Goal: Transaction & Acquisition: Purchase product/service

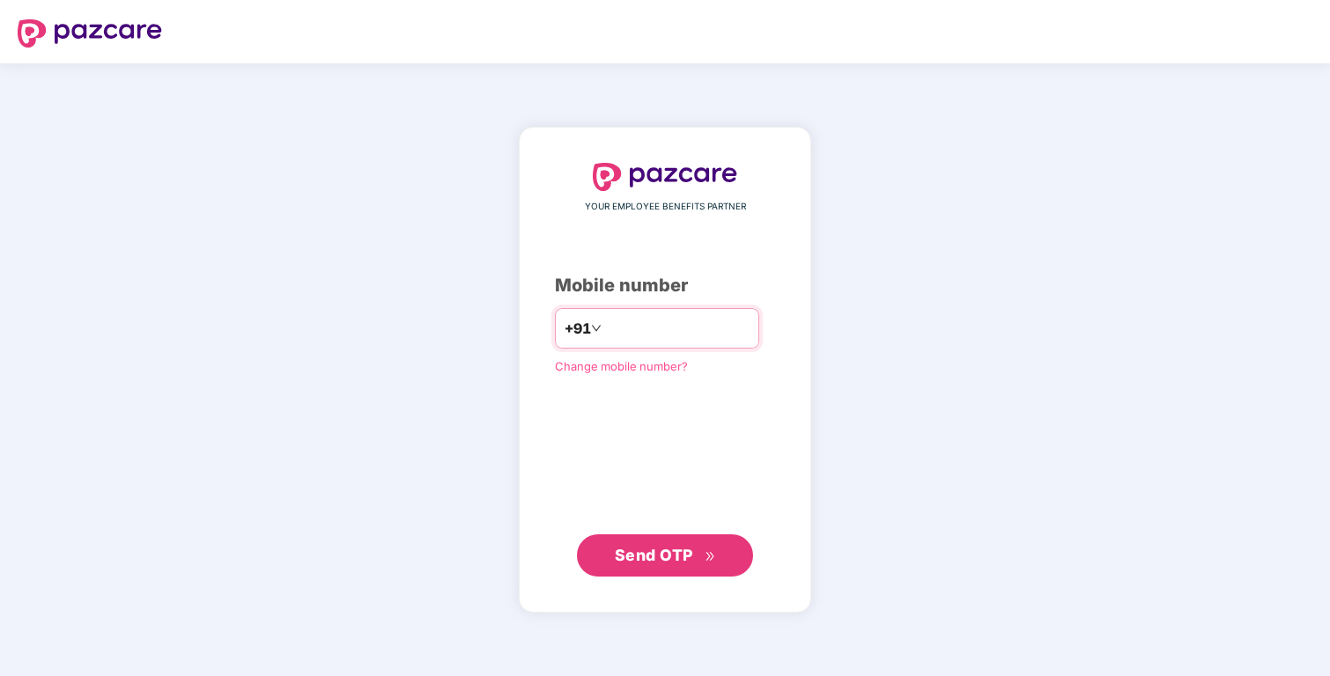
type input "**********"
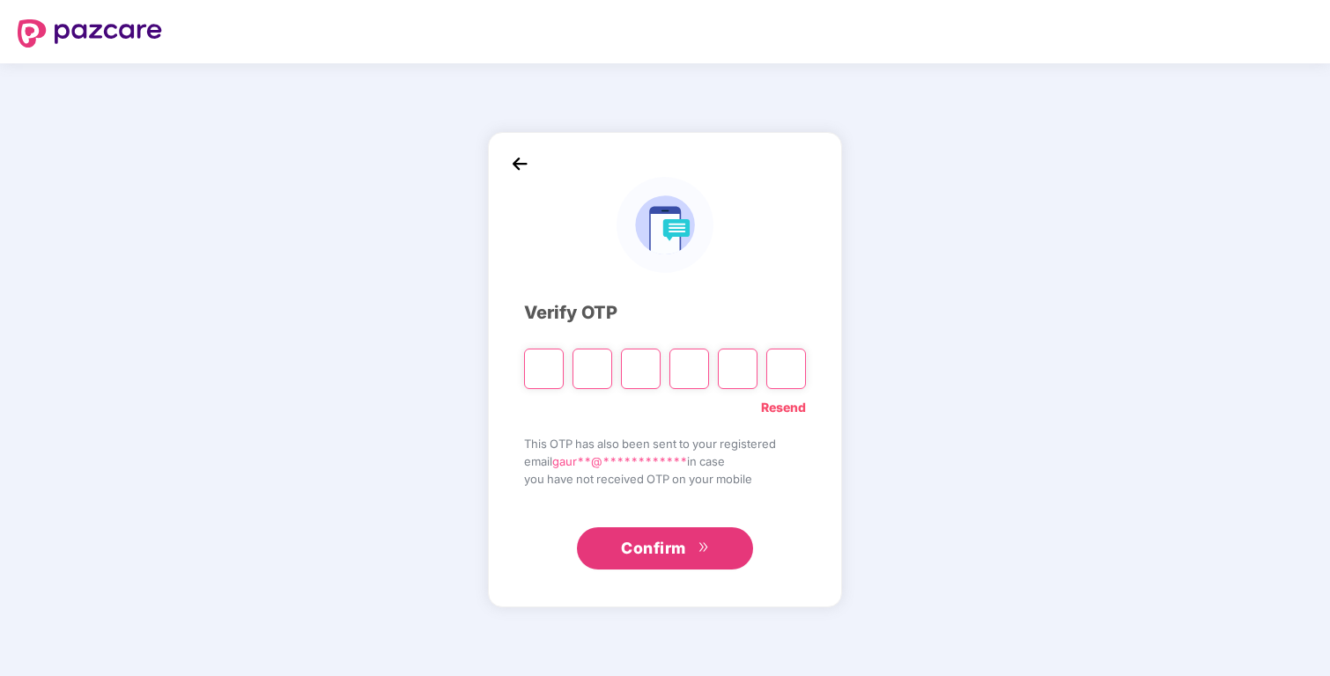
type input "*"
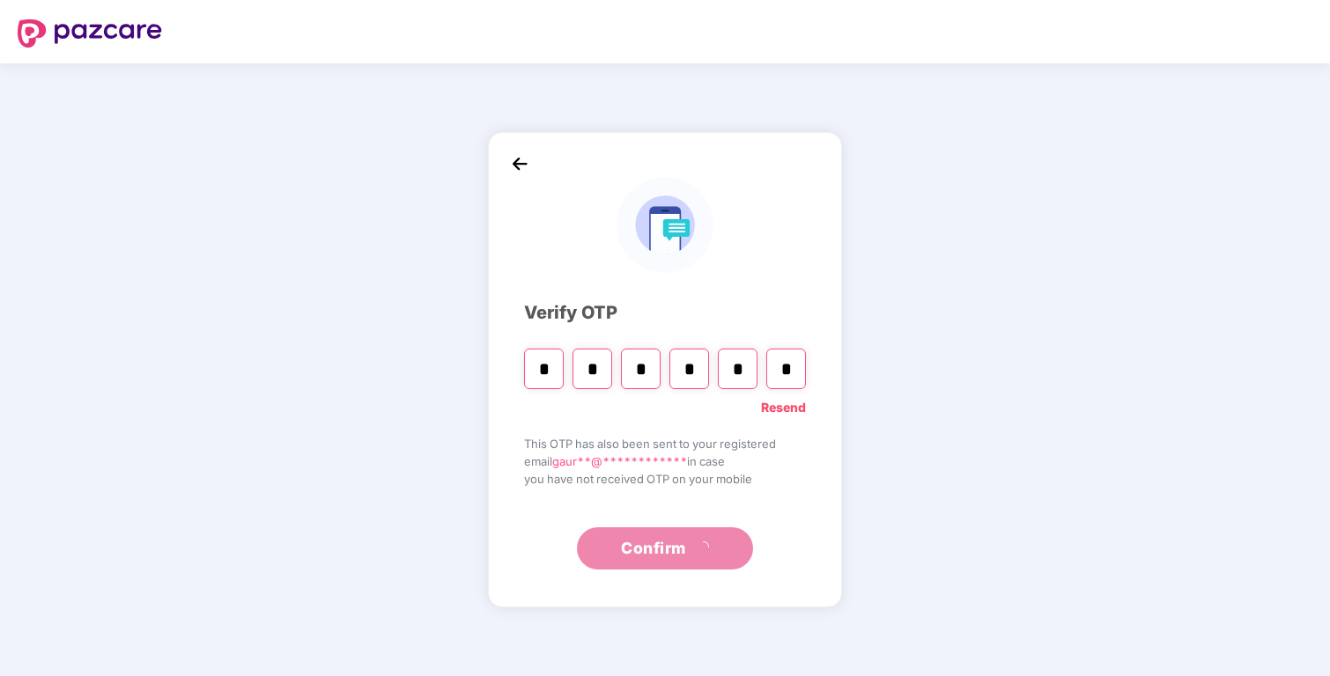
type input "*"
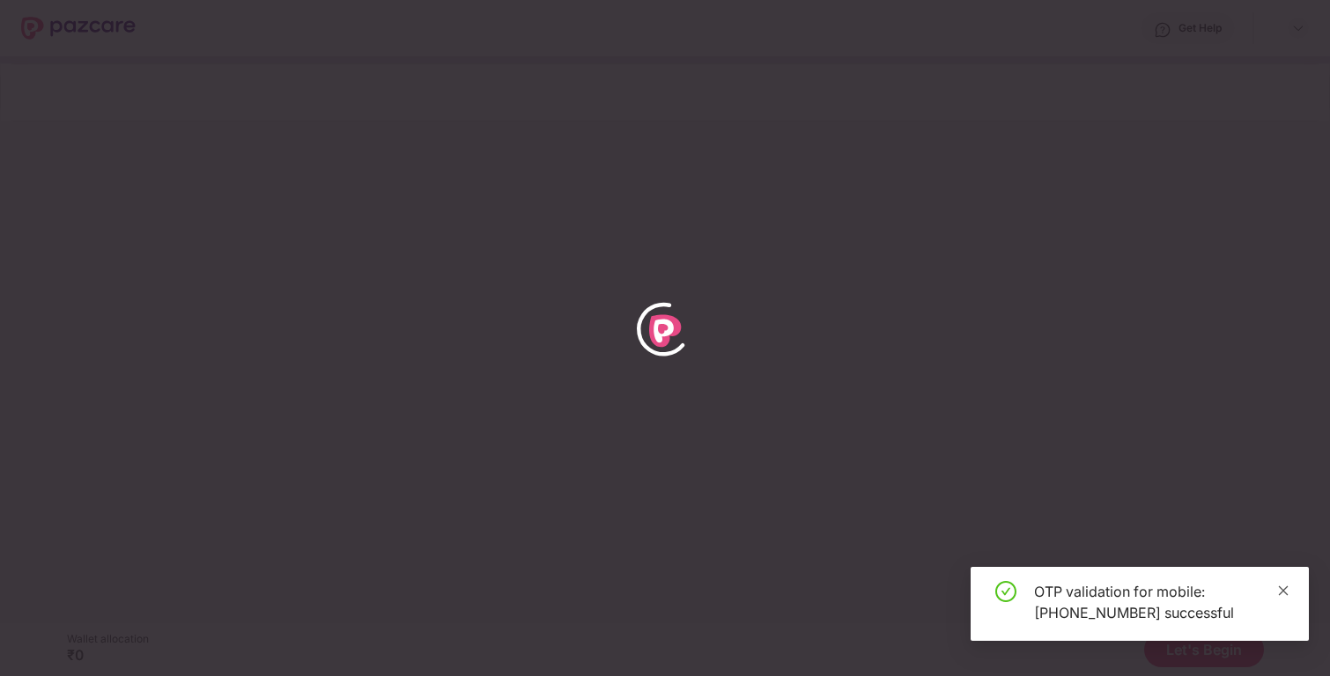
click at [1280, 587] on icon "close" at bounding box center [1283, 591] width 12 height 12
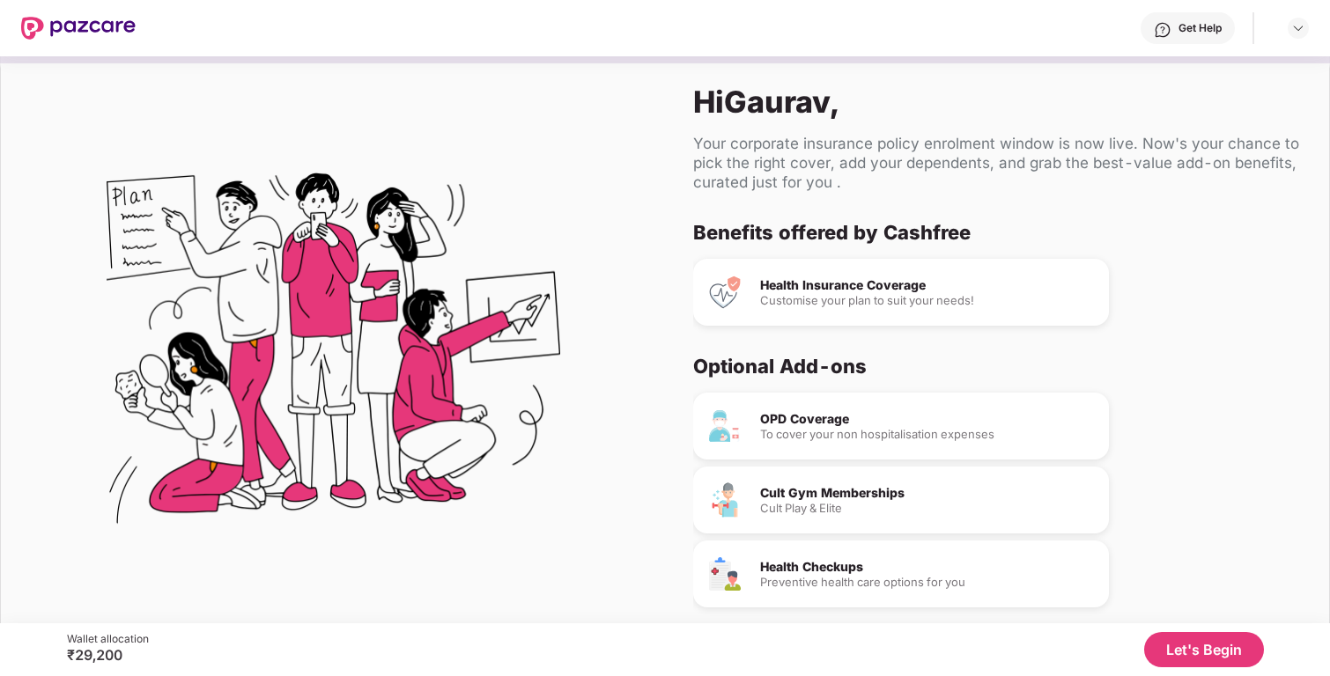
scroll to position [70, 0]
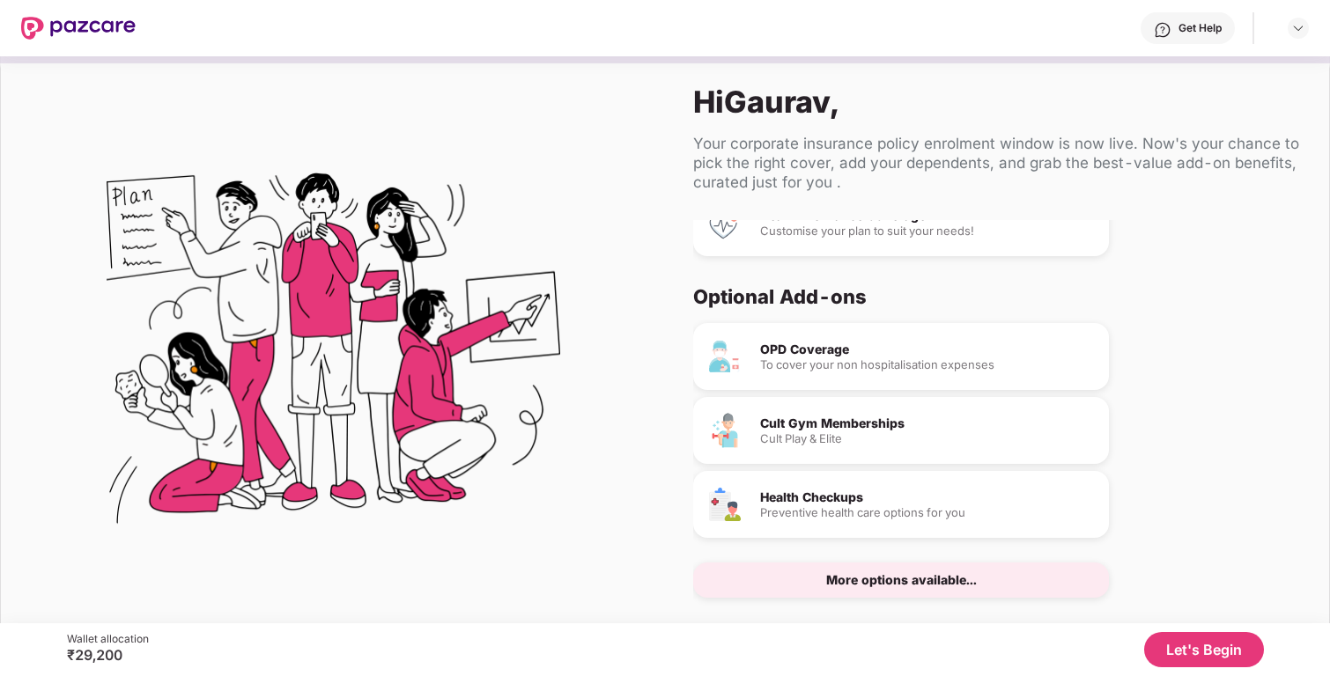
click at [1176, 653] on button "Let's Begin" at bounding box center [1204, 649] width 120 height 35
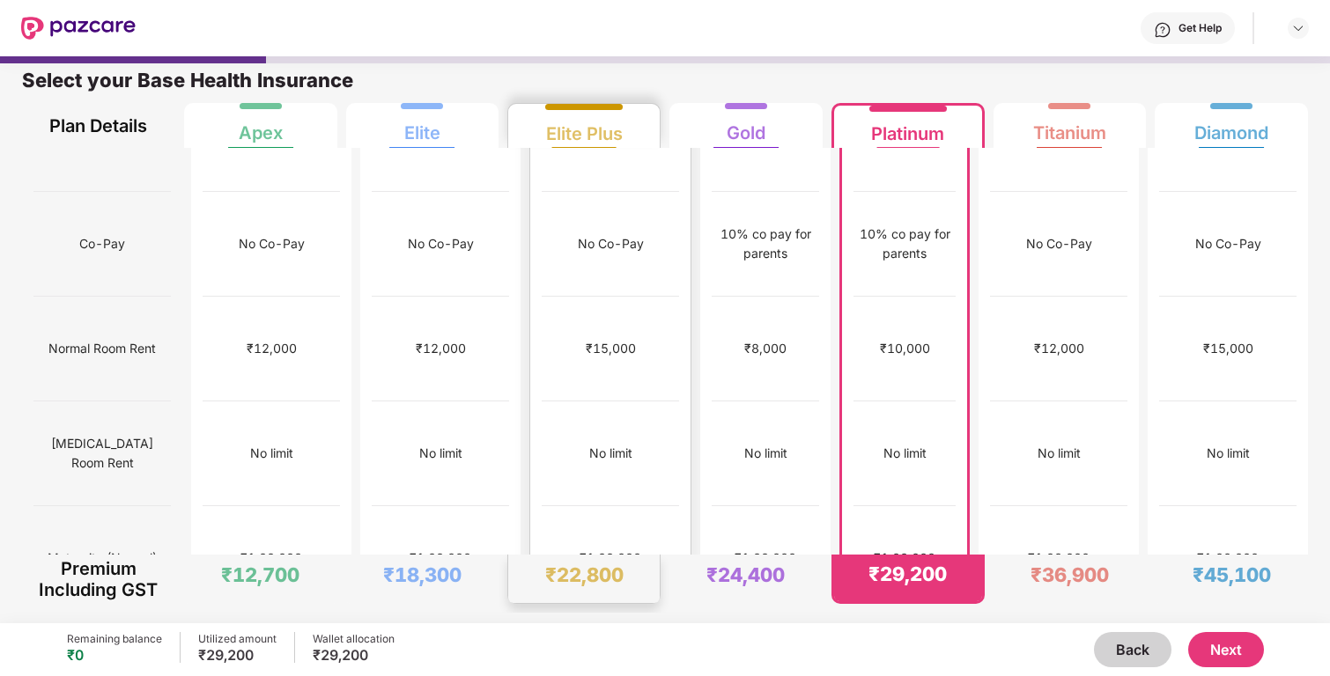
scroll to position [0, 0]
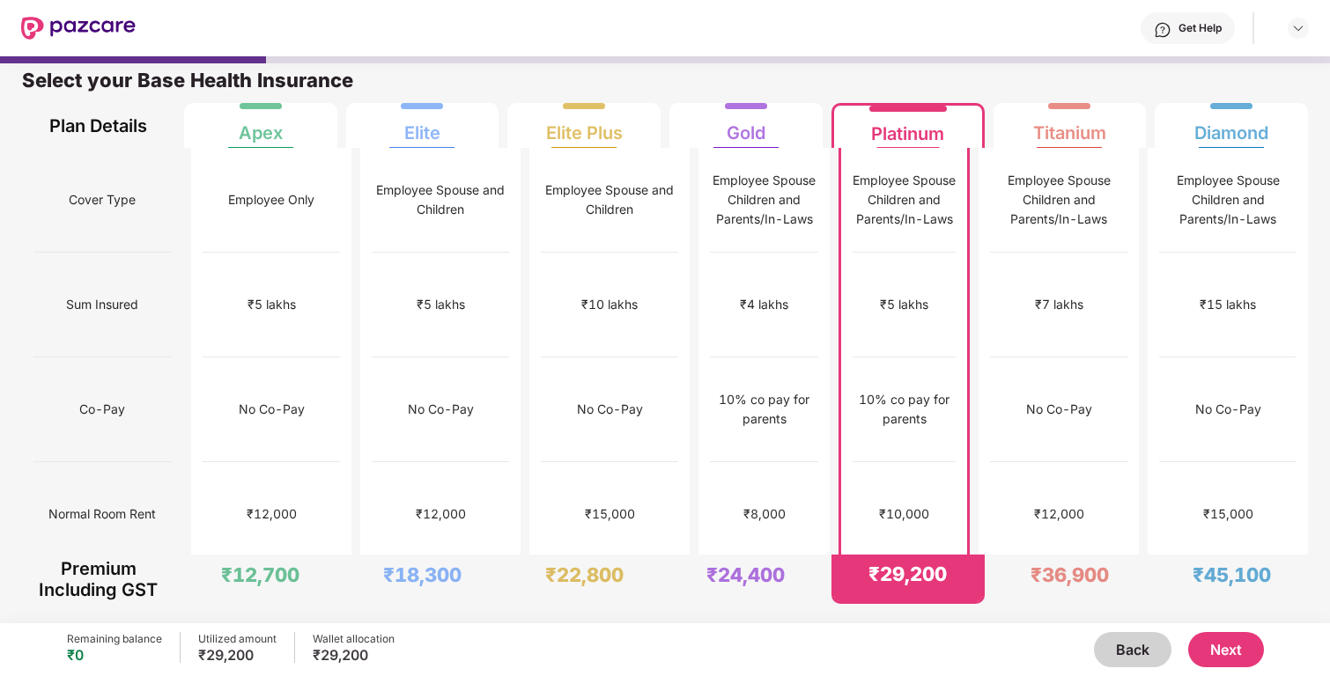
click at [1214, 631] on div "Remaining balance ₹0 Utilized amount ₹29,200 Wallet allocation ₹29,200 Back Next" at bounding box center [665, 650] width 1197 height 53
click at [1214, 634] on button "Next" at bounding box center [1226, 649] width 76 height 35
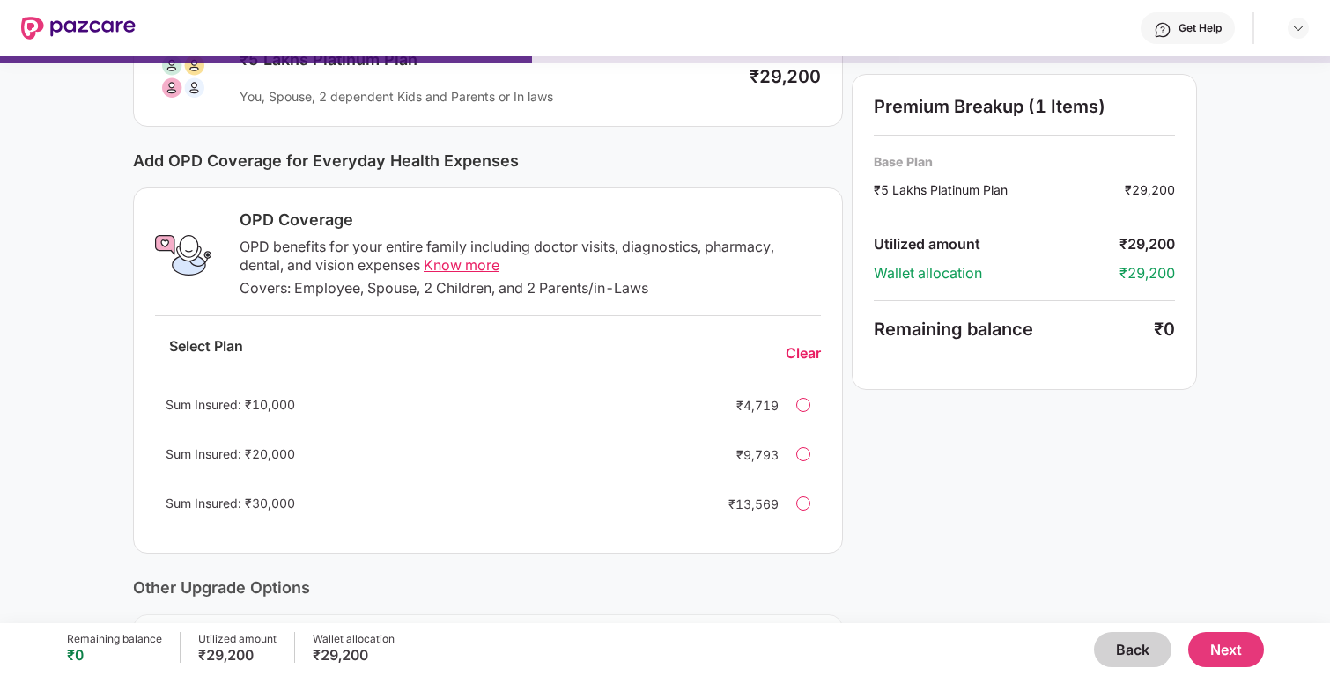
scroll to position [181, 0]
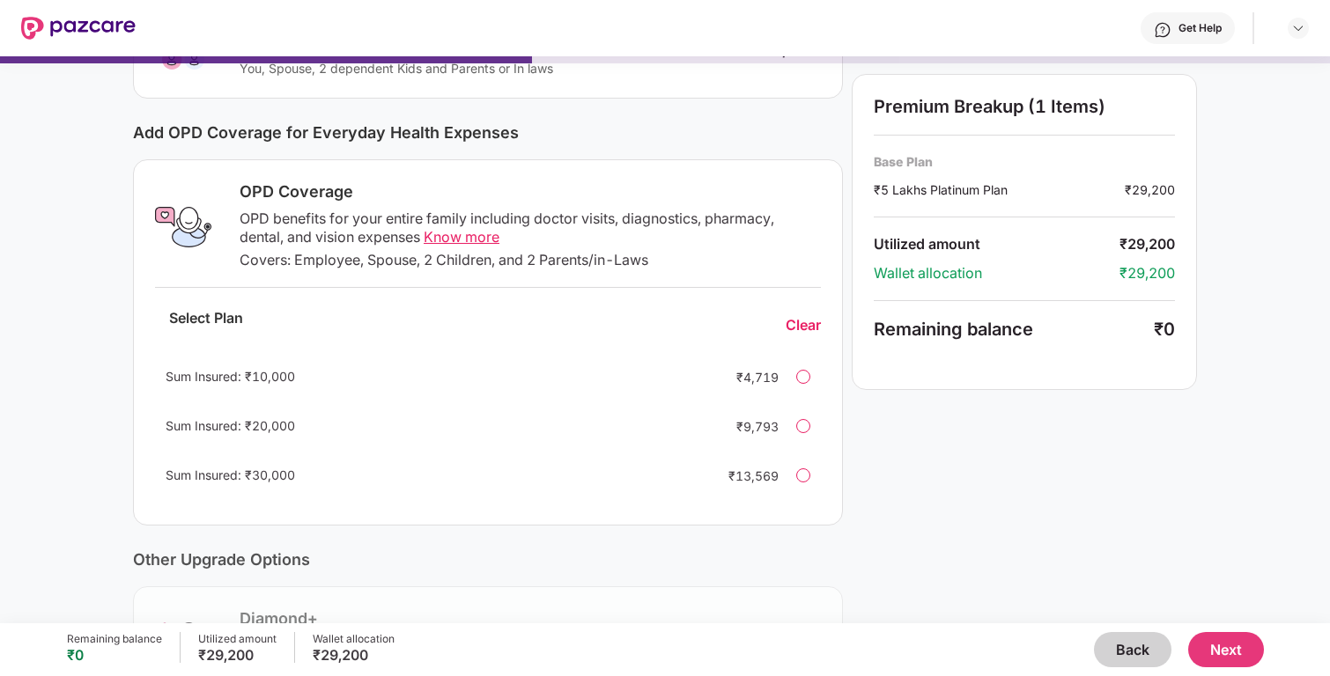
click at [805, 378] on div at bounding box center [803, 377] width 14 height 14
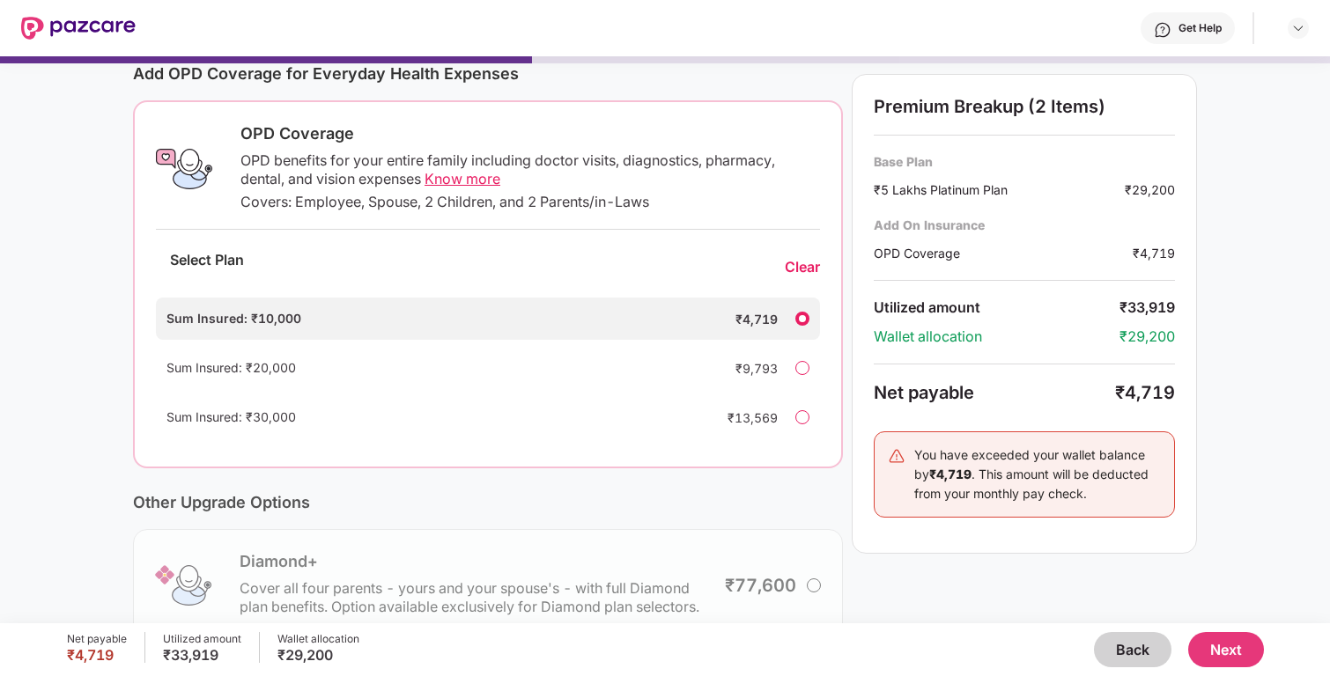
scroll to position [258, 0]
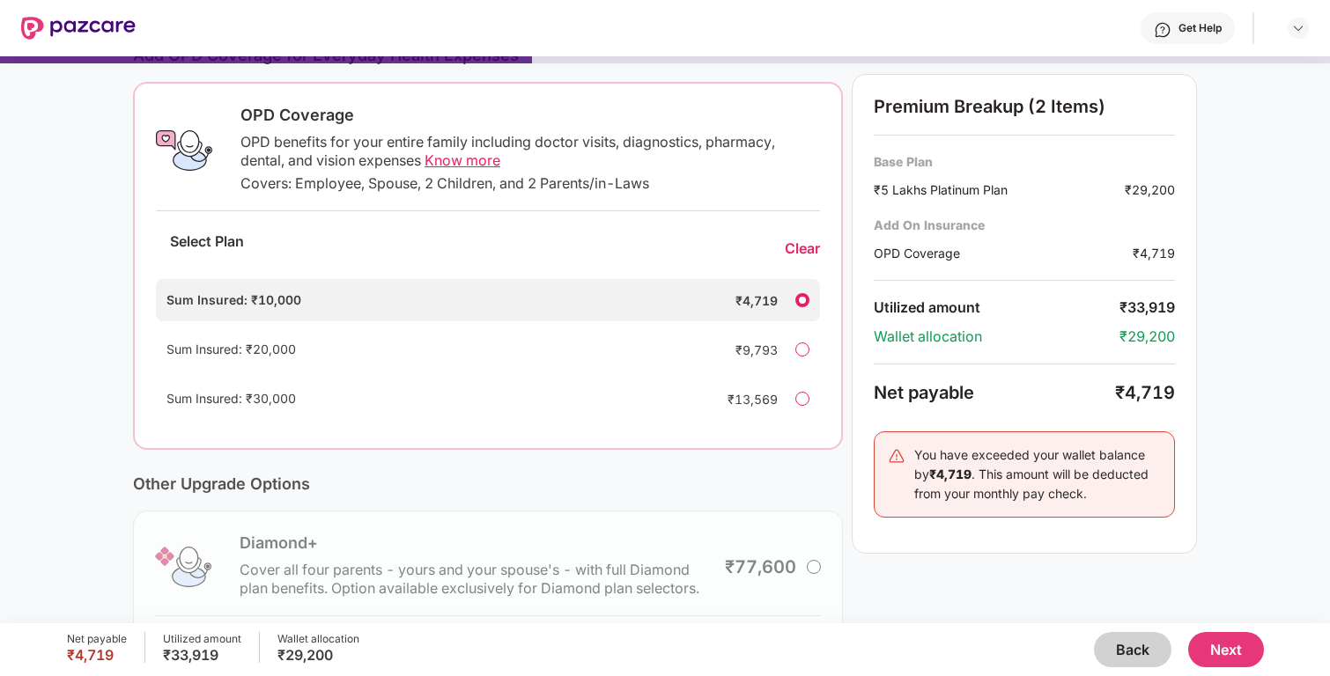
click at [958, 447] on div "You have exceeded your wallet balance by ₹4,719 . This amount will be deducted …" at bounding box center [1037, 475] width 247 height 58
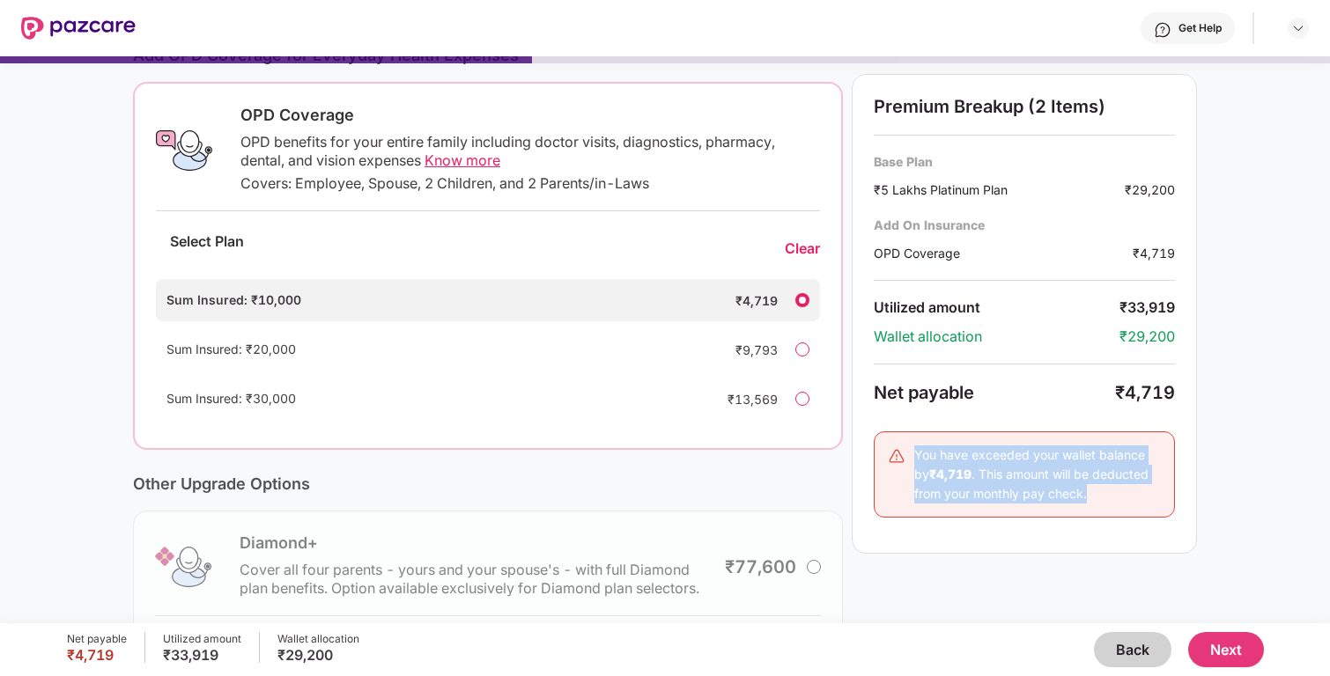
click at [958, 447] on div "You have exceeded your wallet balance by ₹4,719 . This amount will be deducted …" at bounding box center [1037, 475] width 247 height 58
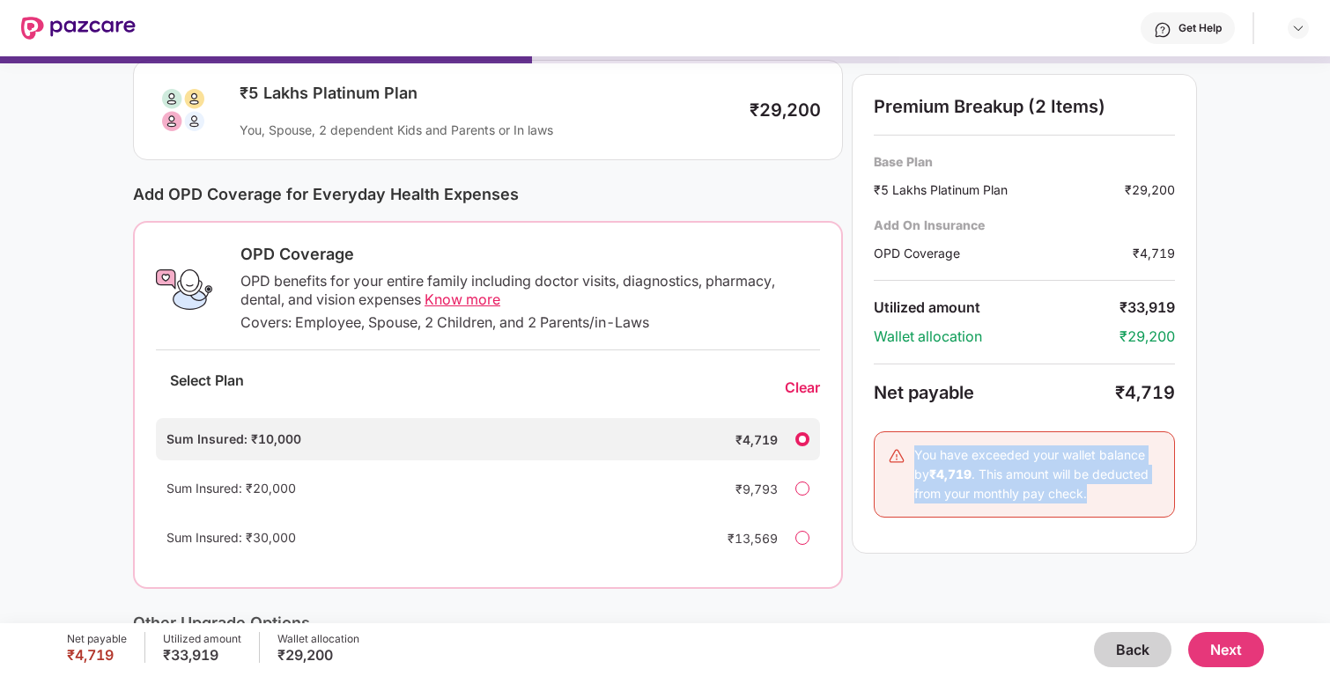
scroll to position [0, 0]
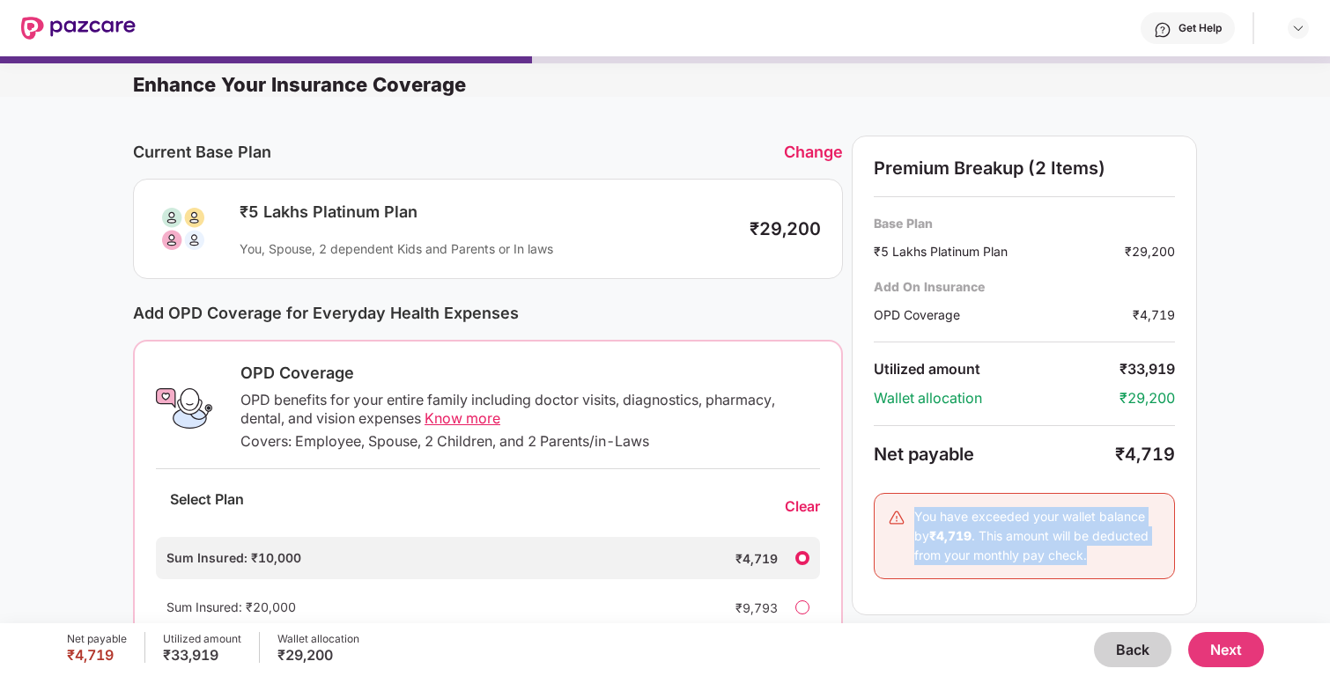
click at [1221, 645] on button "Next" at bounding box center [1226, 649] width 76 height 35
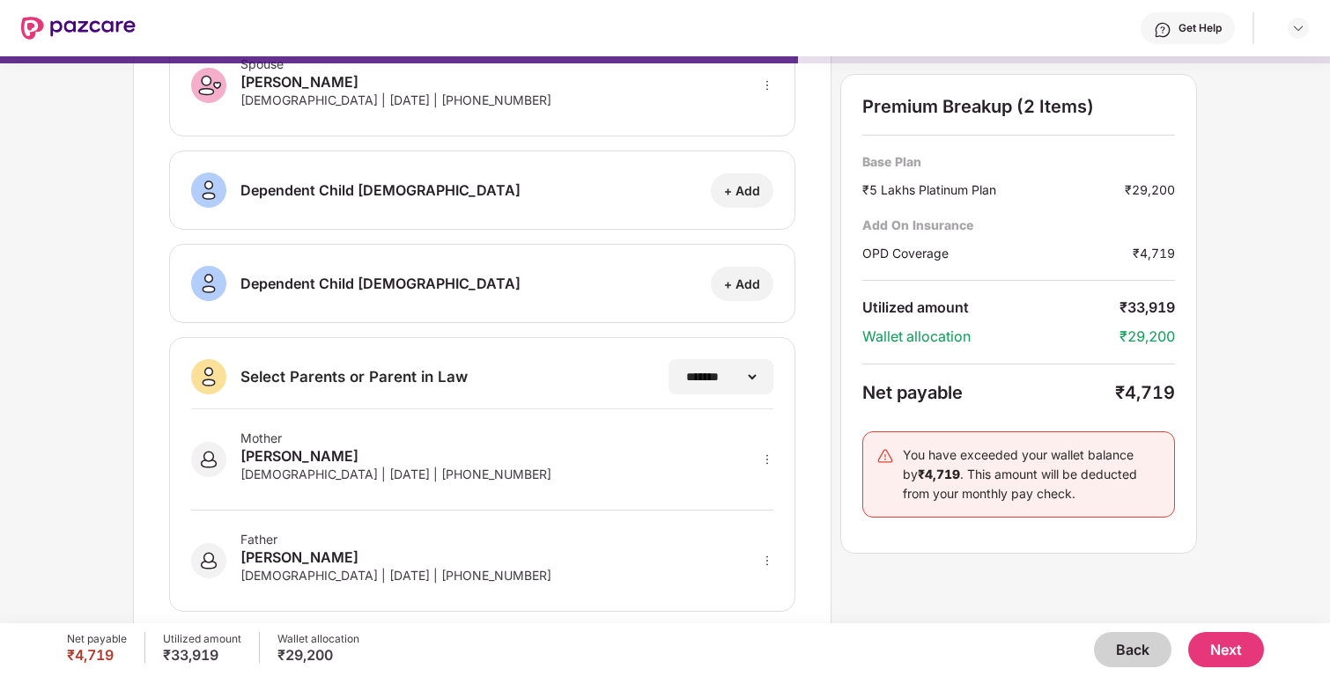
scroll to position [262, 0]
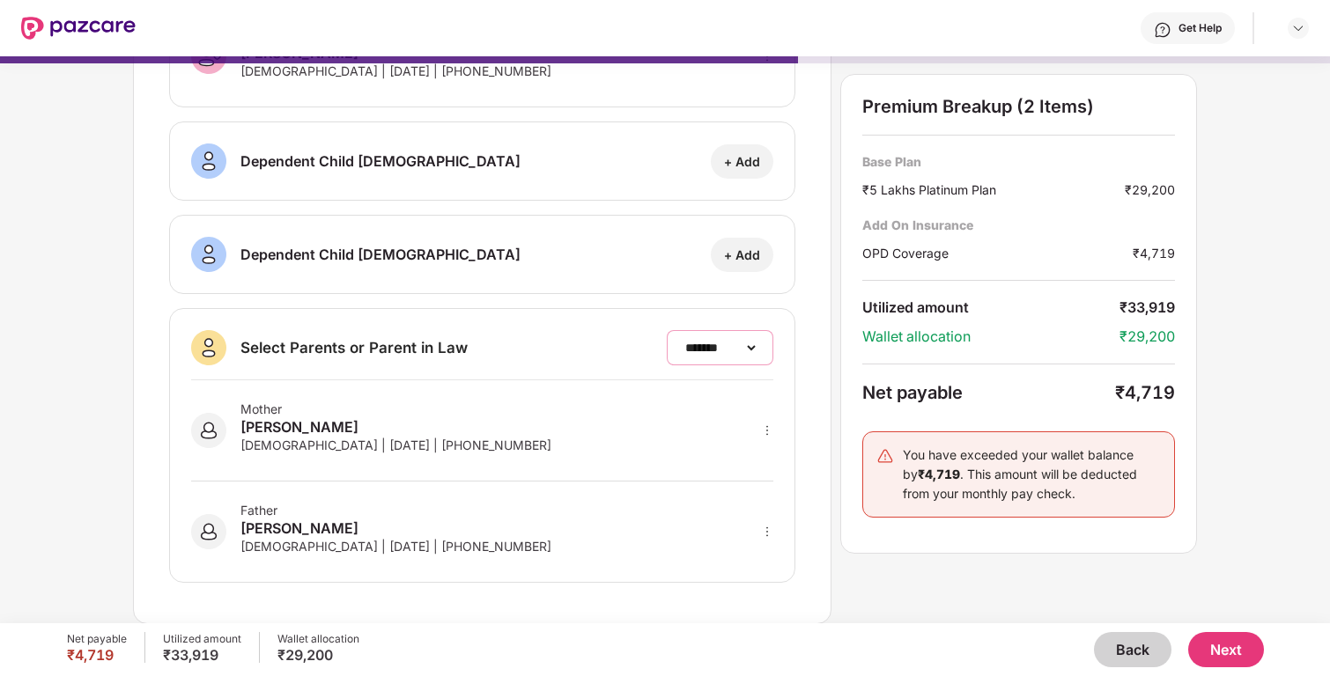
click at [705, 343] on select "**********" at bounding box center [720, 348] width 77 height 14
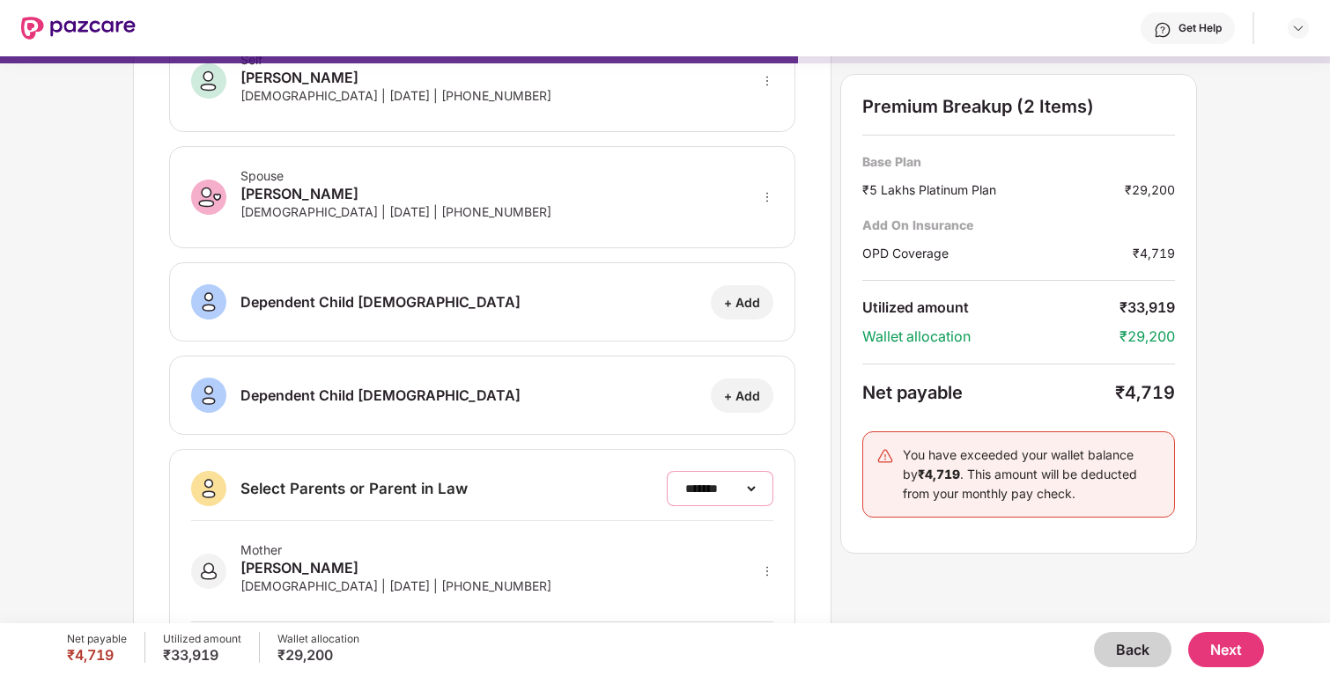
scroll to position [0, 0]
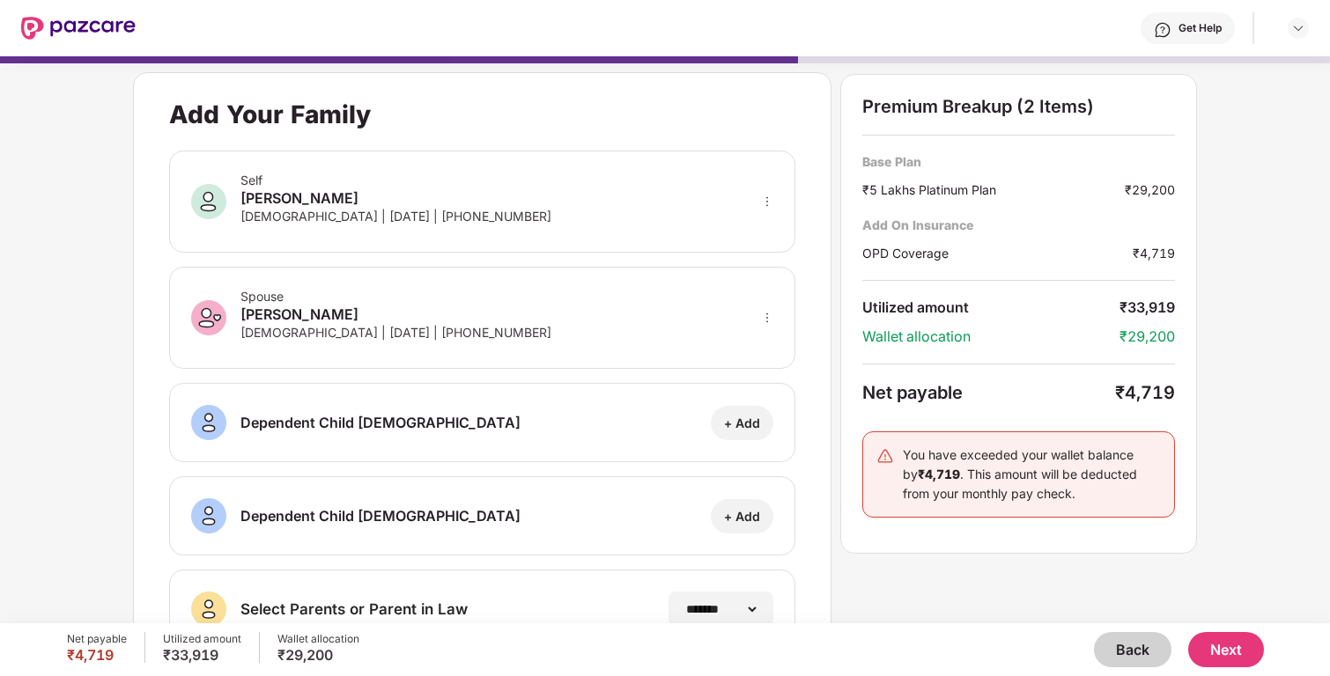
click at [1245, 646] on button "Next" at bounding box center [1226, 649] width 76 height 35
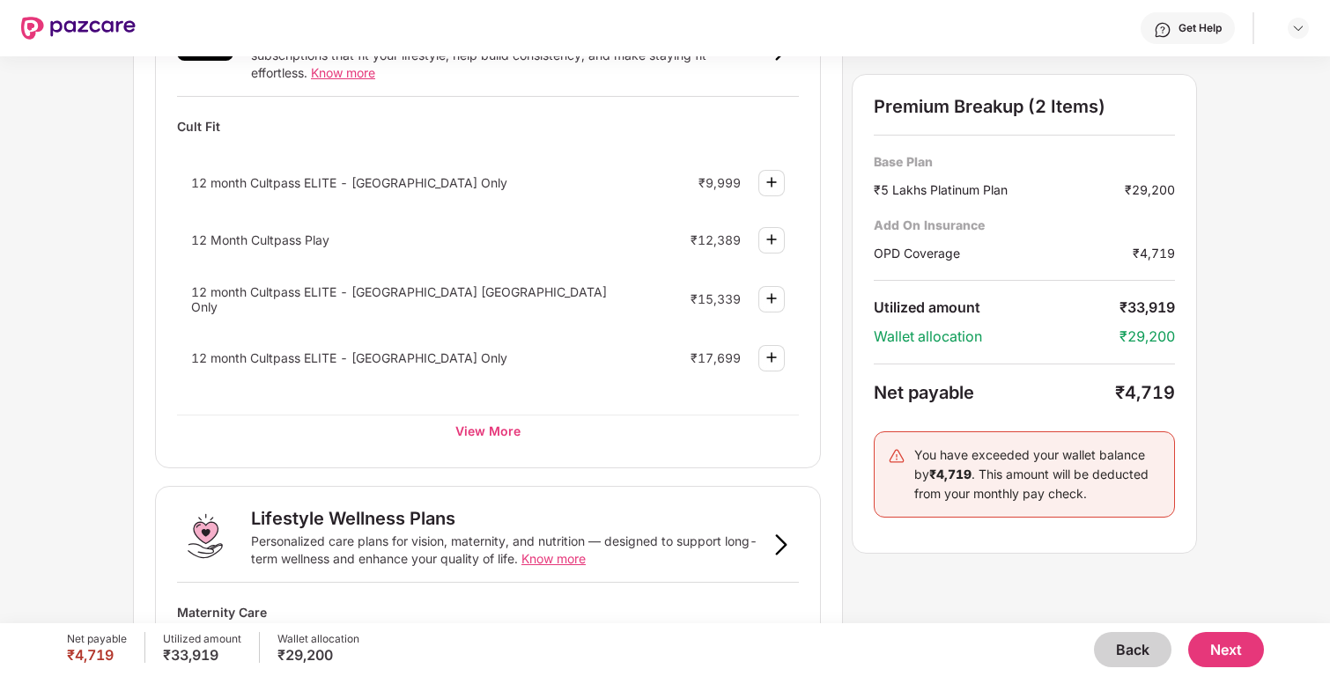
scroll to position [654, 0]
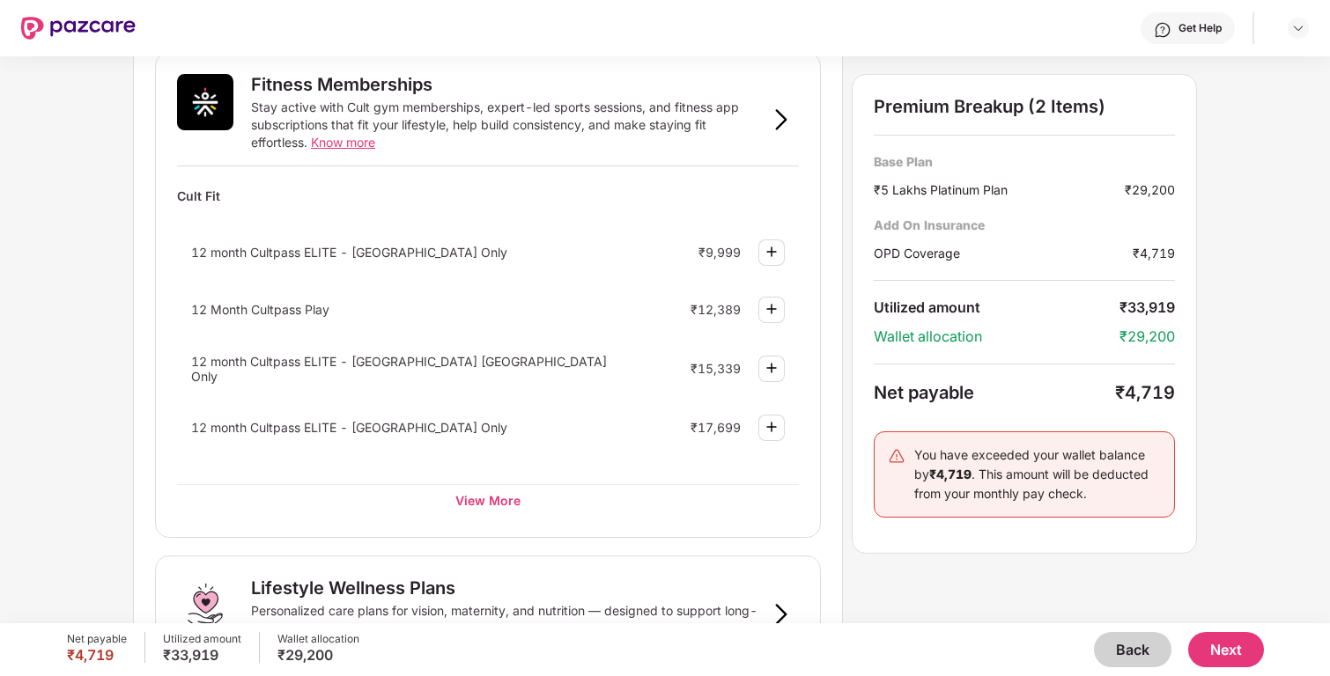
click at [713, 366] on div "₹15,339" at bounding box center [715, 368] width 50 height 15
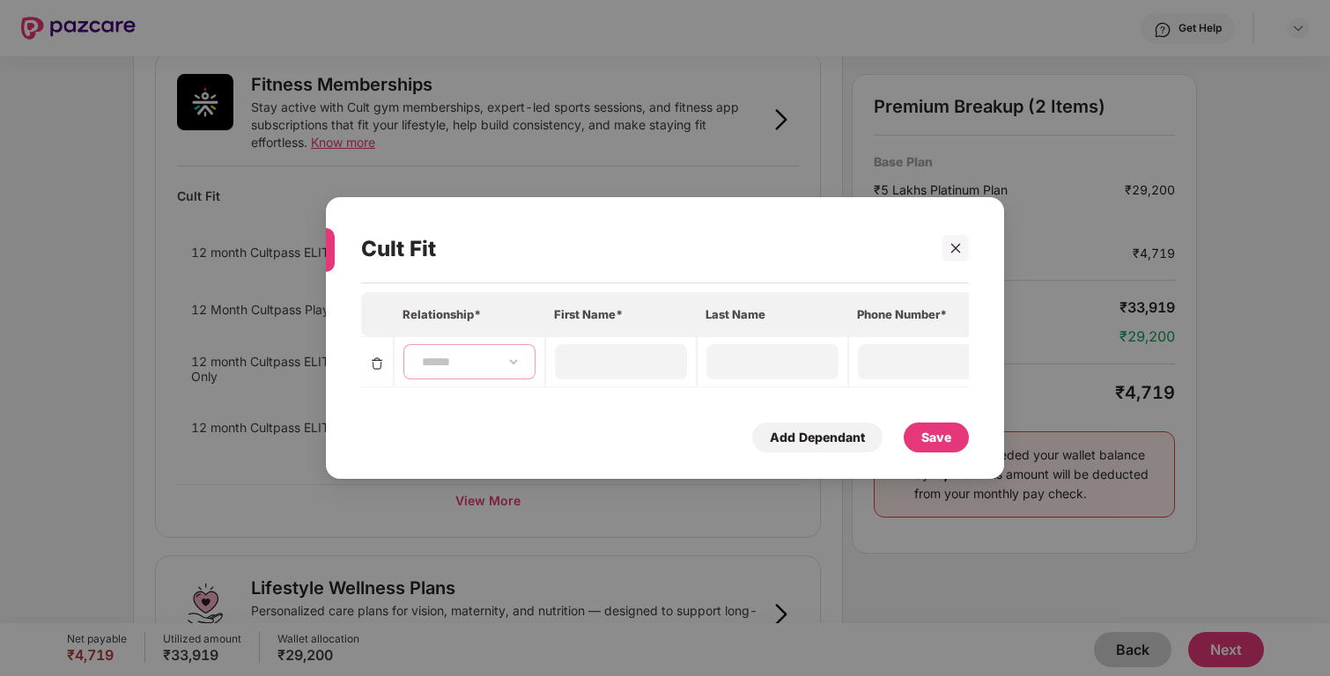
click at [509, 355] on select "**********" at bounding box center [469, 362] width 102 height 14
select select "****"
type input "******"
type input "*****"
type input "**********"
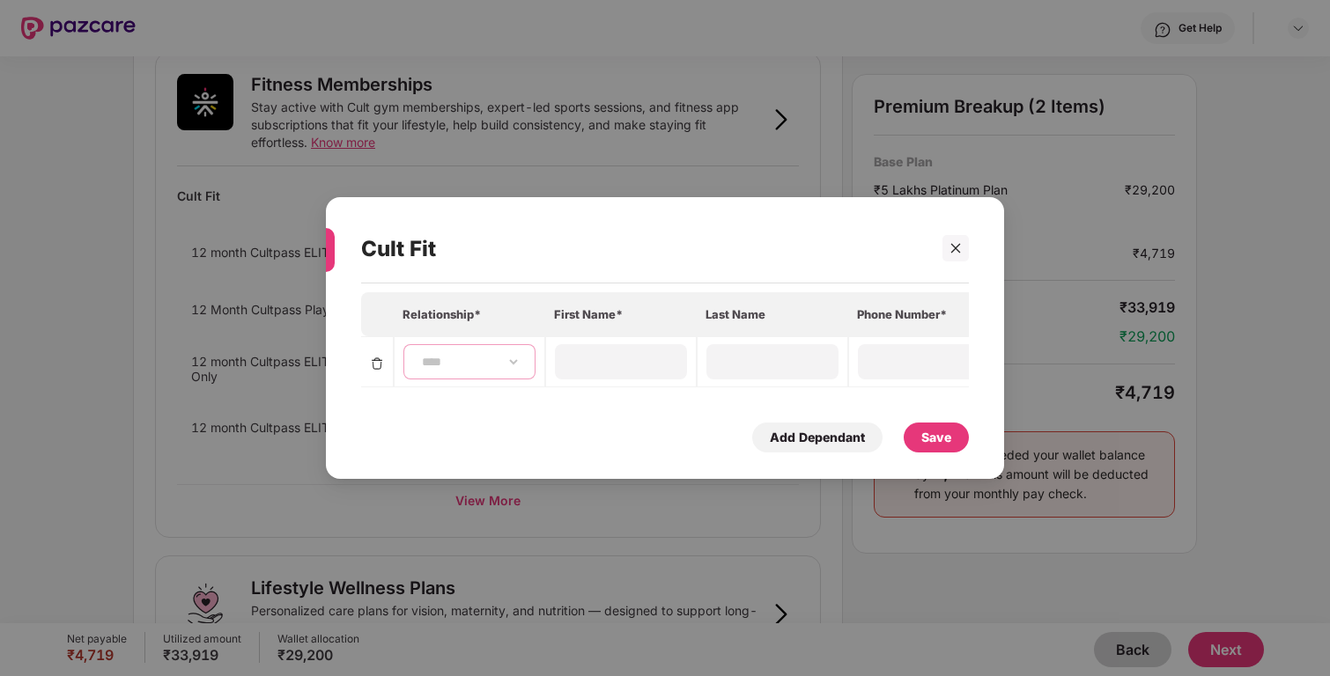
type input "**********"
click at [909, 441] on div "Save" at bounding box center [936, 438] width 65 height 30
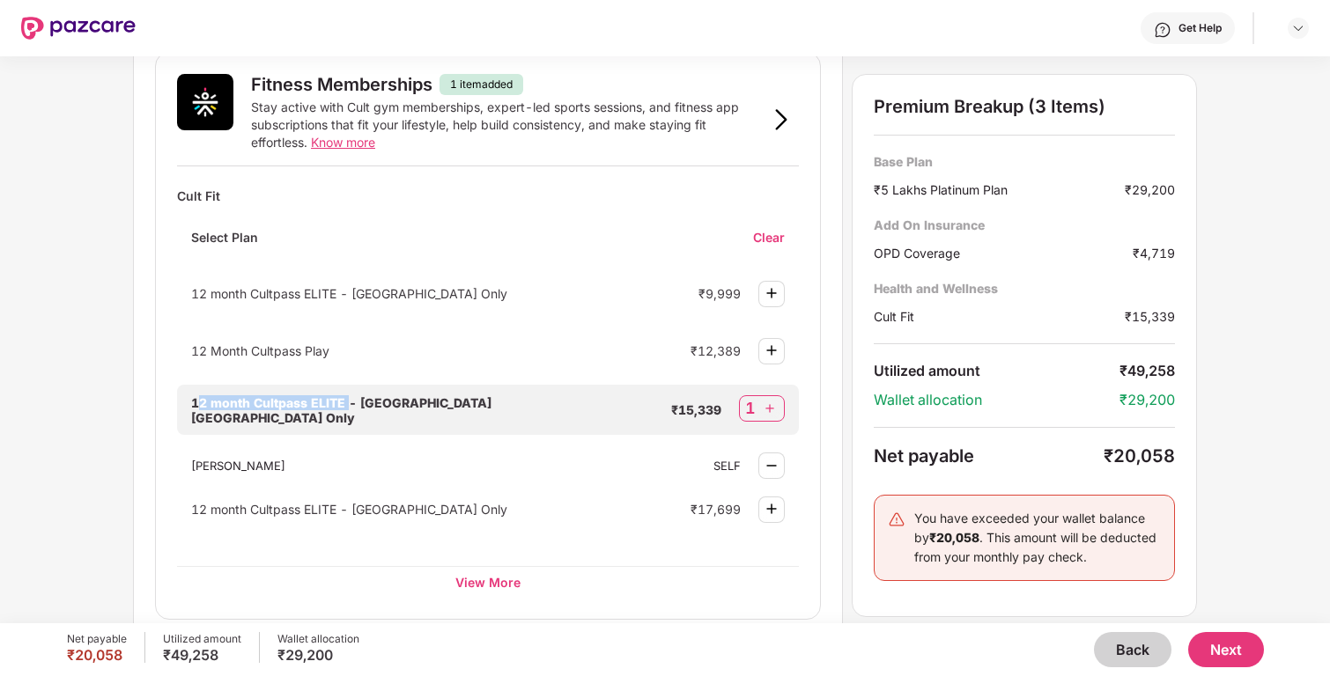
drag, startPoint x: 345, startPoint y: 405, endPoint x: 194, endPoint y: 408, distance: 151.5
click at [193, 407] on span "12 month Cultpass ELITE - Delhi NCR Only" at bounding box center [341, 410] width 300 height 30
copy span "2 month Cultpass ELITE"
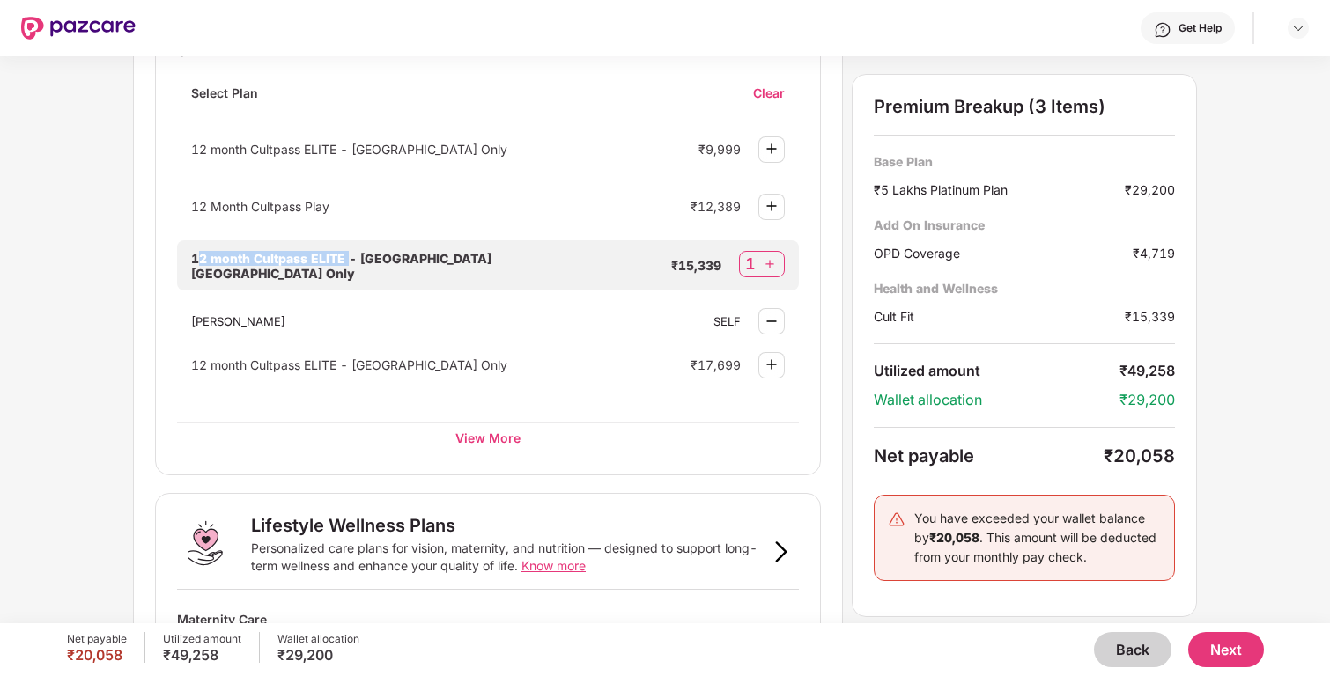
scroll to position [707, 0]
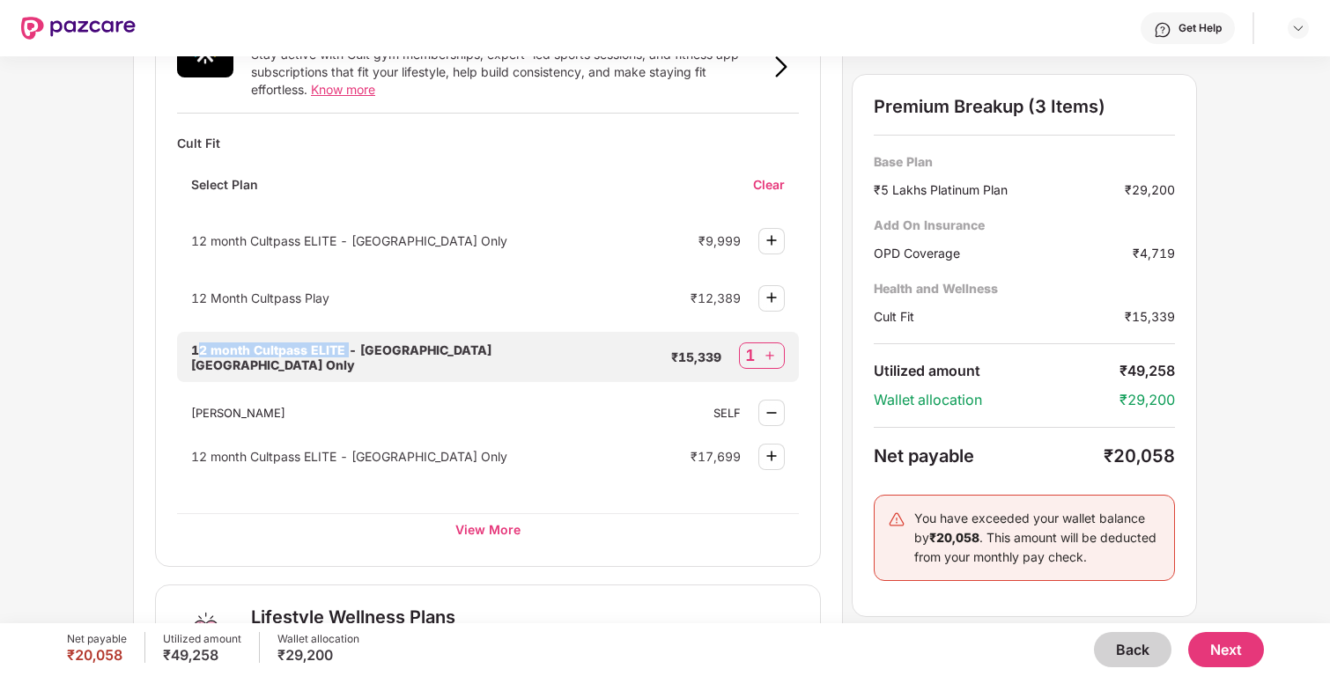
click at [767, 410] on img at bounding box center [771, 412] width 21 height 21
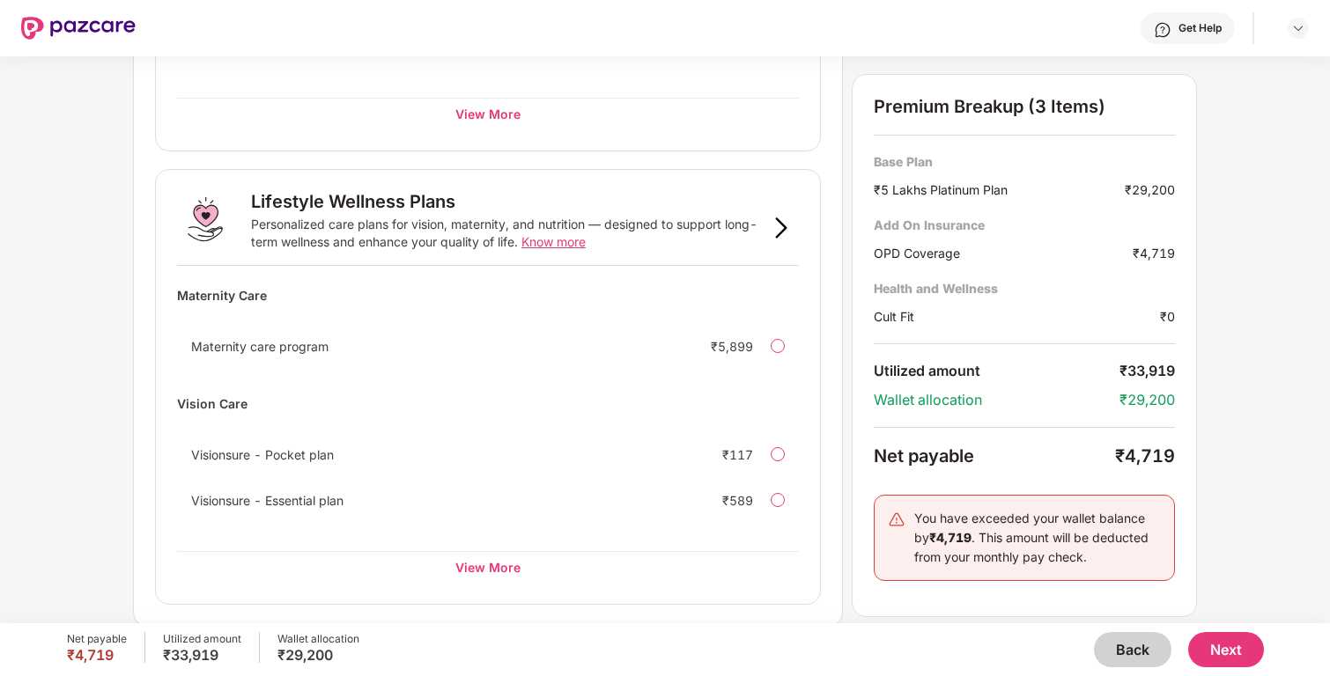
scroll to position [1041, 0]
click at [1221, 641] on button "Next" at bounding box center [1226, 649] width 76 height 35
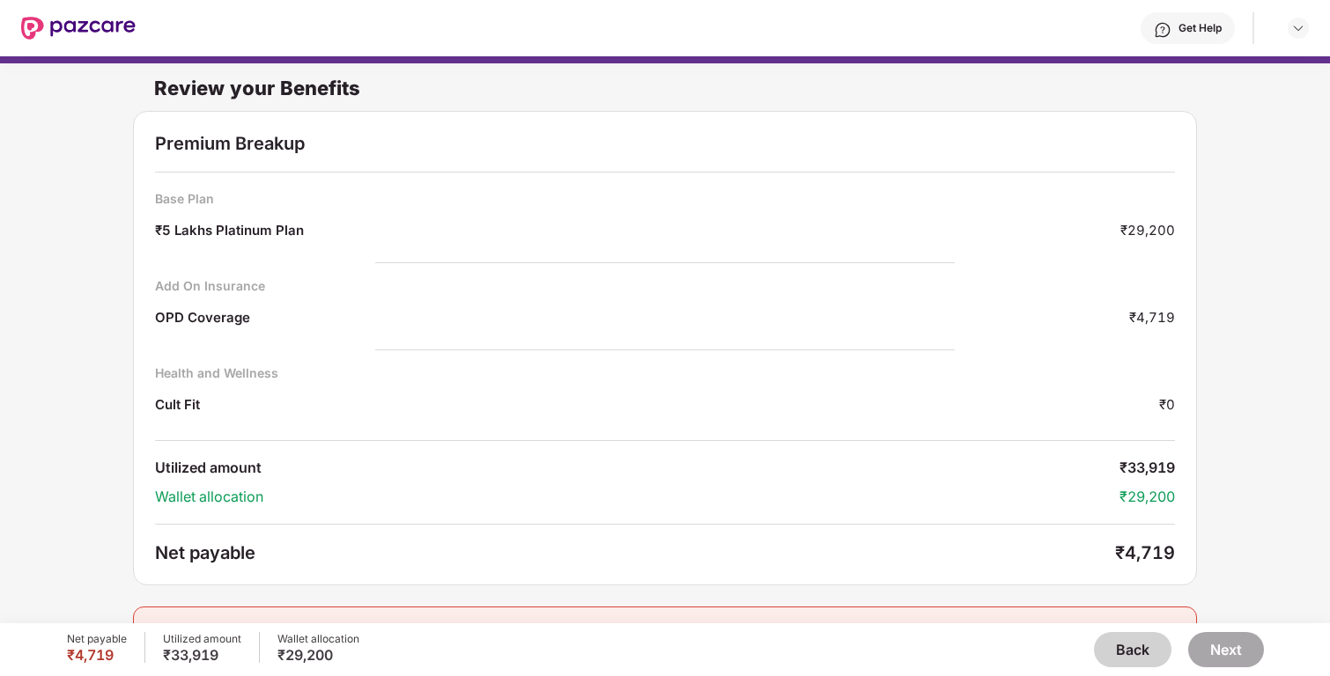
scroll to position [41, 0]
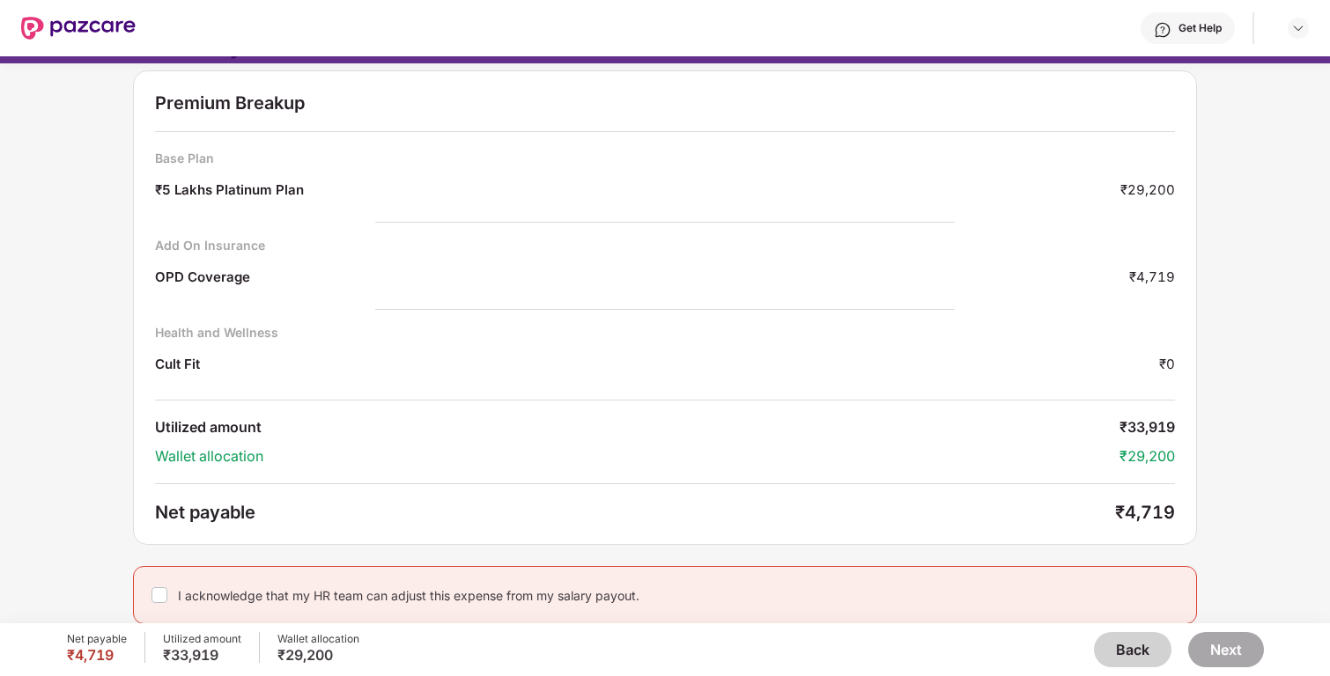
click at [1139, 641] on button "Back" at bounding box center [1132, 649] width 77 height 35
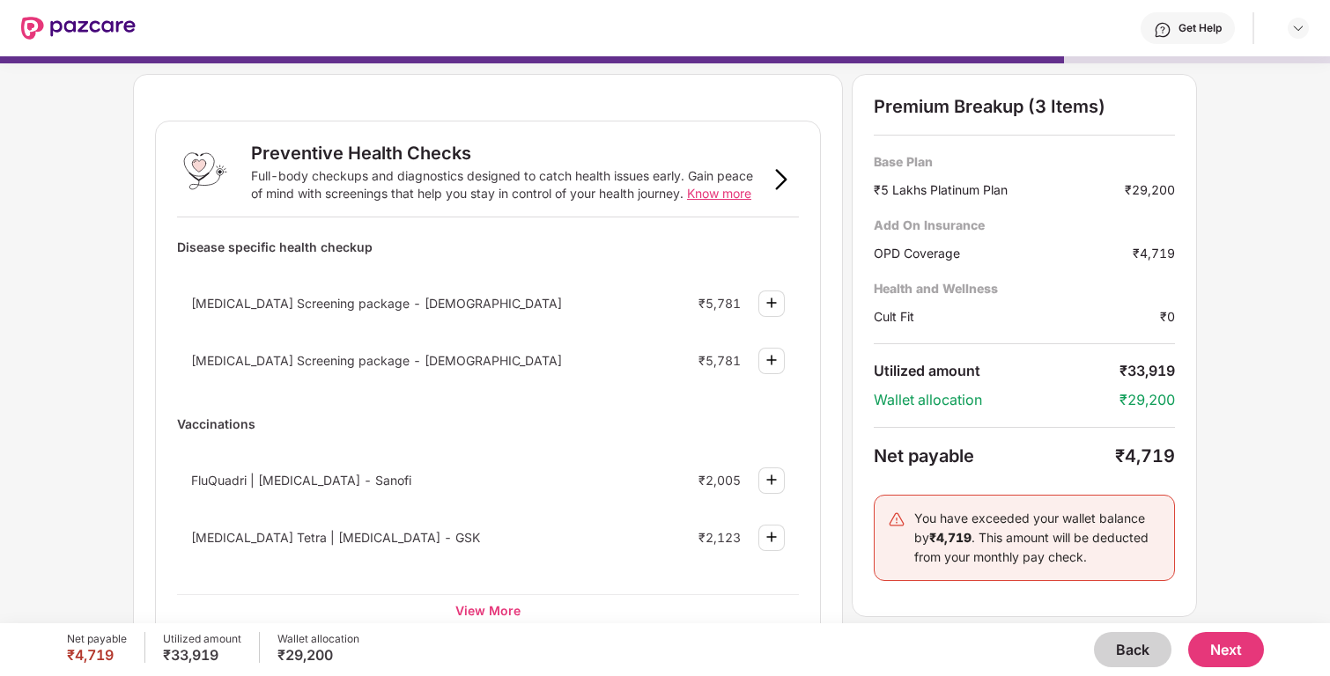
click at [1139, 642] on button "Back" at bounding box center [1132, 649] width 77 height 35
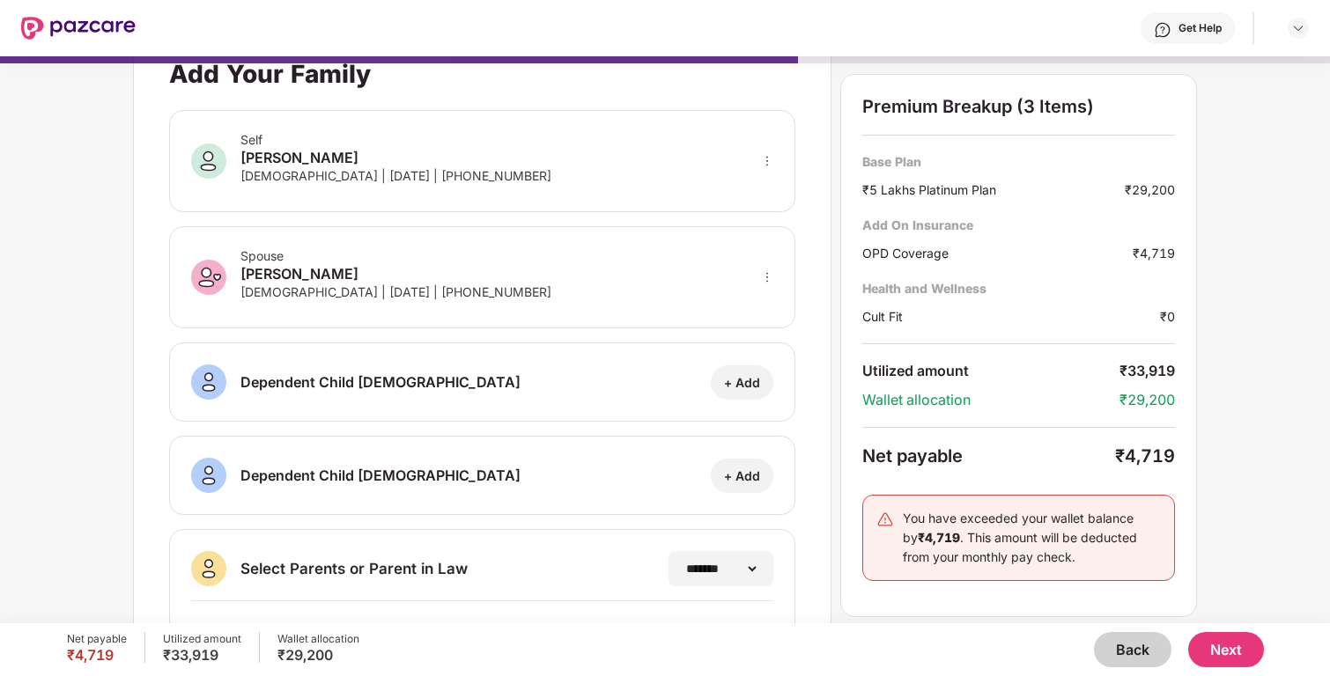
click at [1139, 643] on button "Back" at bounding box center [1132, 649] width 77 height 35
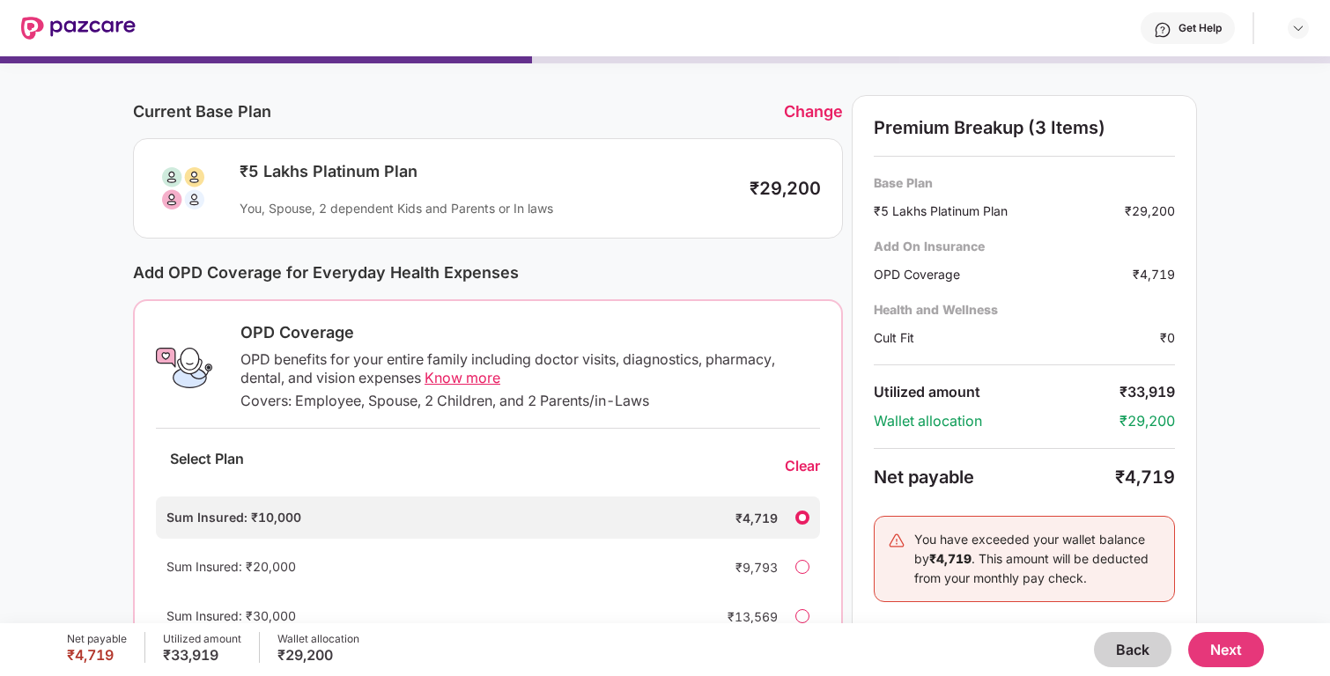
click at [1139, 643] on button "Back" at bounding box center [1132, 649] width 77 height 35
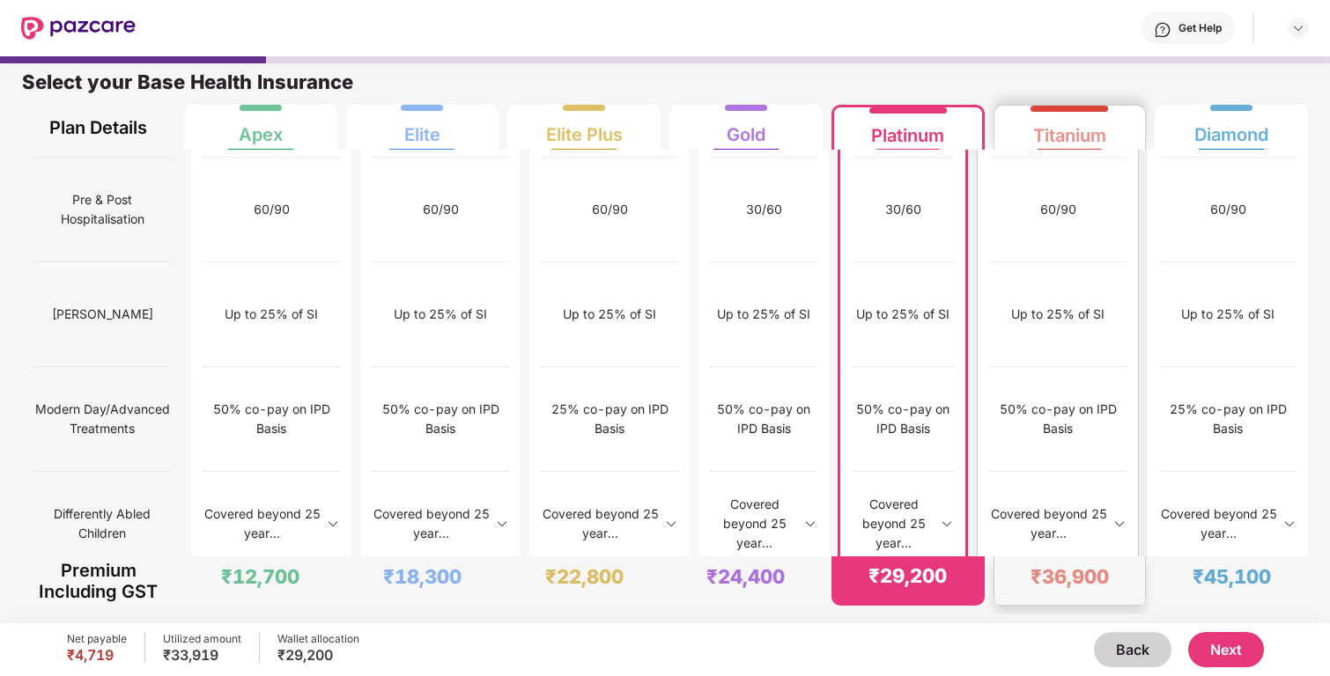
scroll to position [1729, 0]
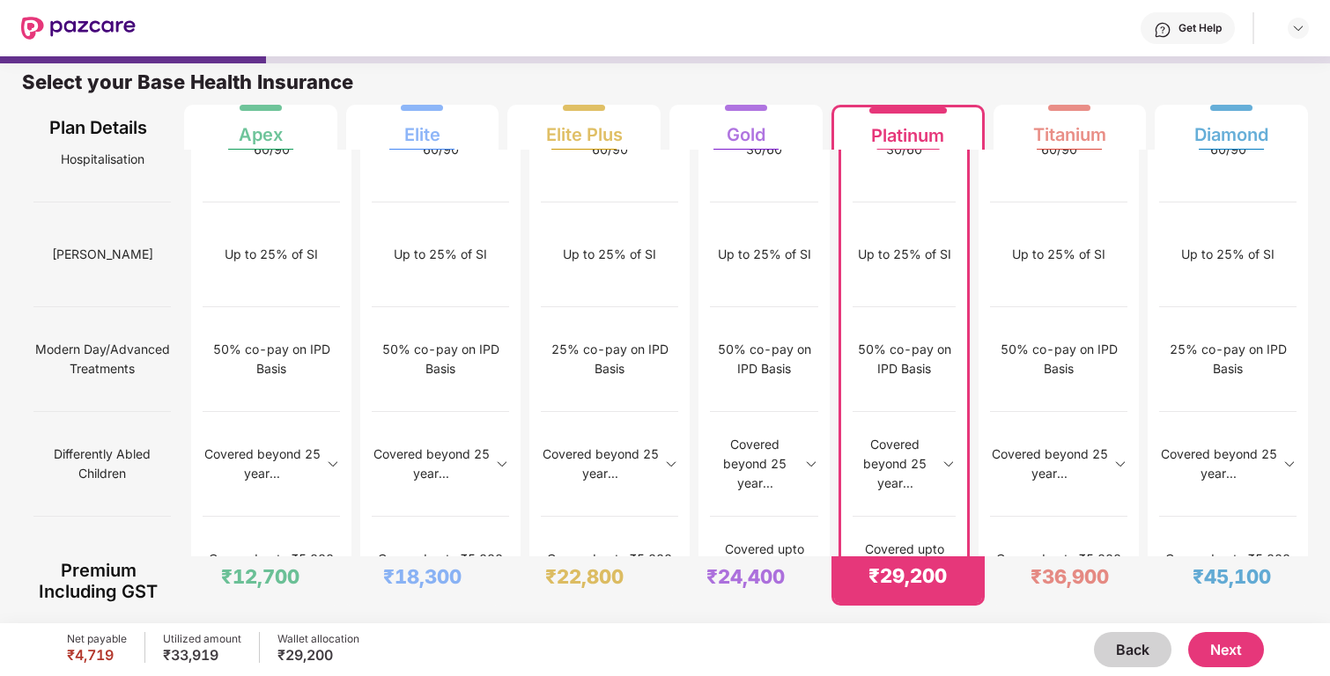
click at [1287, 31] on div at bounding box center [1290, 28] width 37 height 21
click at [1291, 31] on img at bounding box center [1298, 28] width 14 height 14
click at [1291, 29] on img at bounding box center [1298, 28] width 14 height 14
click at [1218, 646] on button "Next" at bounding box center [1226, 649] width 76 height 35
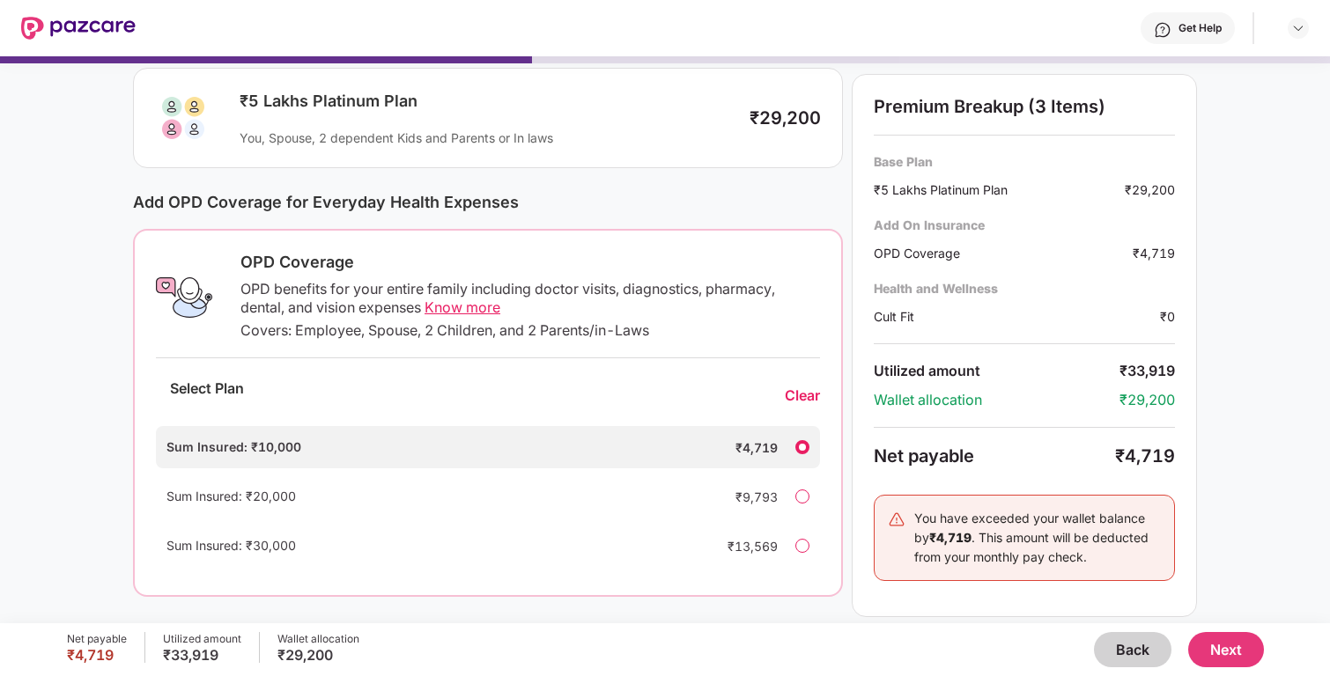
scroll to position [108, 0]
